Goal: Task Accomplishment & Management: Use online tool/utility

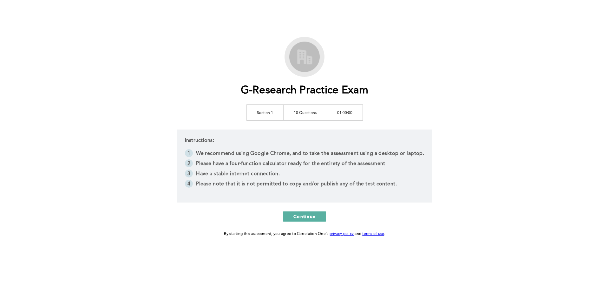
click at [305, 111] on td "10 Questions" at bounding box center [304, 112] width 43 height 16
click at [284, 113] on td "10 Questions" at bounding box center [304, 112] width 43 height 16
click at [316, 213] on button "Continue" at bounding box center [304, 216] width 43 height 10
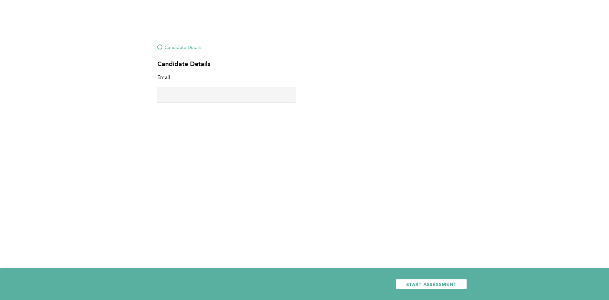
click at [159, 50] on div "Candidate Details" at bounding box center [179, 47] width 44 height 8
click at [159, 47] on div at bounding box center [159, 46] width 5 height 5
click at [162, 66] on div "Candidate Details" at bounding box center [304, 65] width 295 height 8
click at [162, 80] on div "Email" at bounding box center [163, 77] width 13 height 9
